Goal: Task Accomplishment & Management: Use online tool/utility

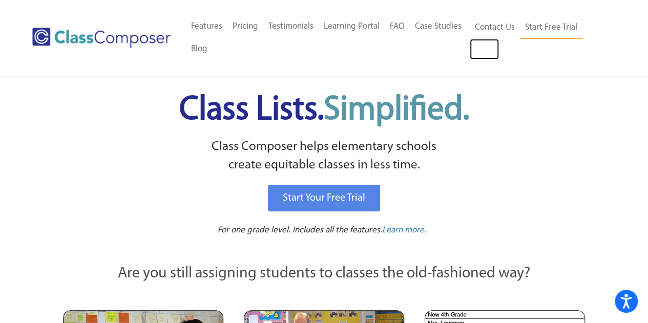
click at [482, 53] on link "Log In" at bounding box center [484, 49] width 29 height 20
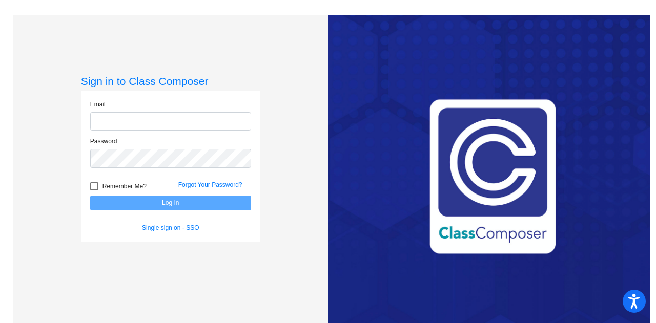
type input "[EMAIL_ADDRESS][DOMAIN_NAME]"
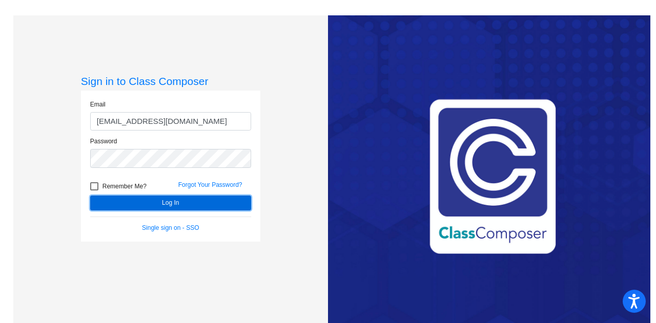
click at [205, 202] on button "Log In" at bounding box center [170, 203] width 161 height 15
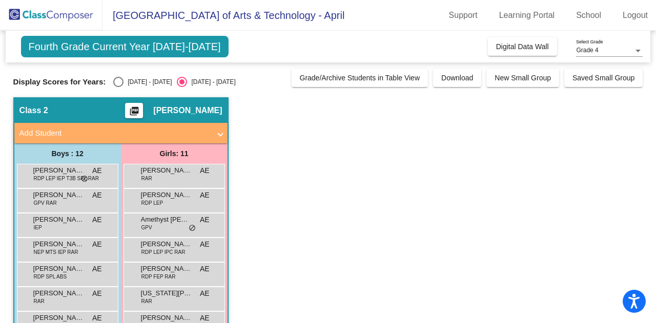
click at [501, 47] on span "Digital Data Wall" at bounding box center [522, 47] width 53 height 8
